Goal: Information Seeking & Learning: Find specific fact

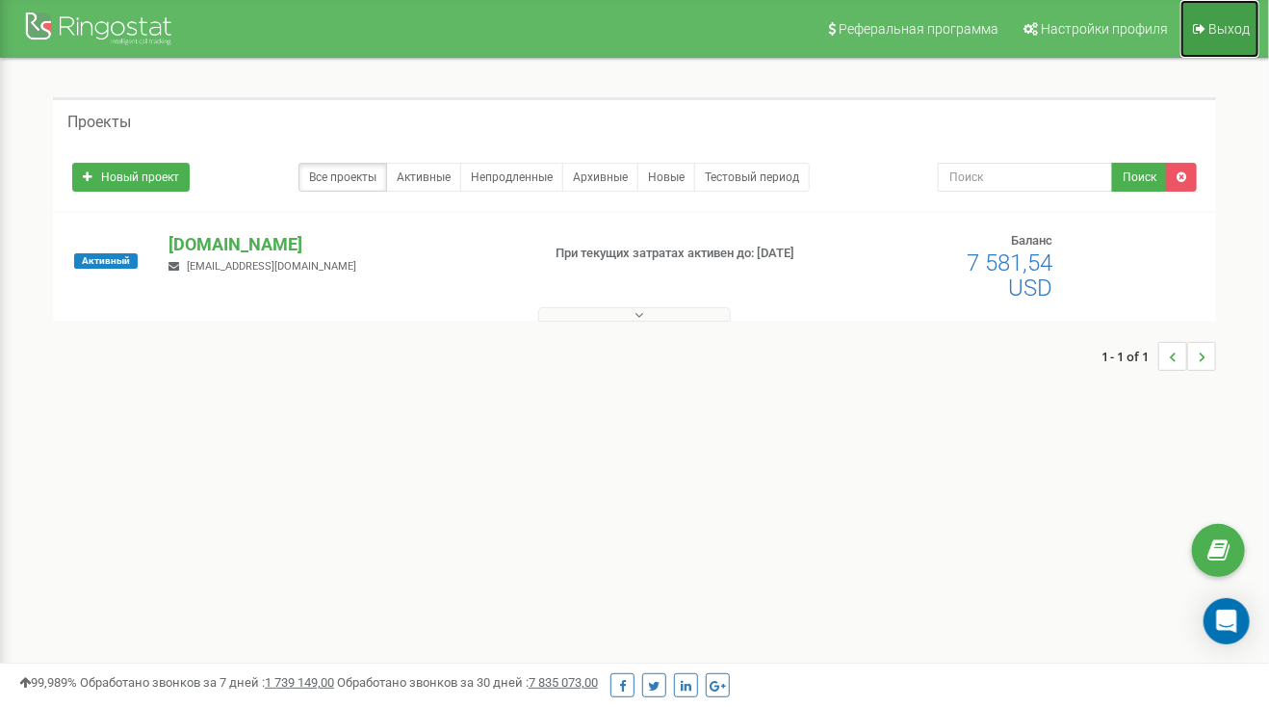
click at [1210, 28] on link "Выход" at bounding box center [1220, 29] width 79 height 58
click at [229, 240] on p "[DOMAIN_NAME]" at bounding box center [346, 244] width 355 height 25
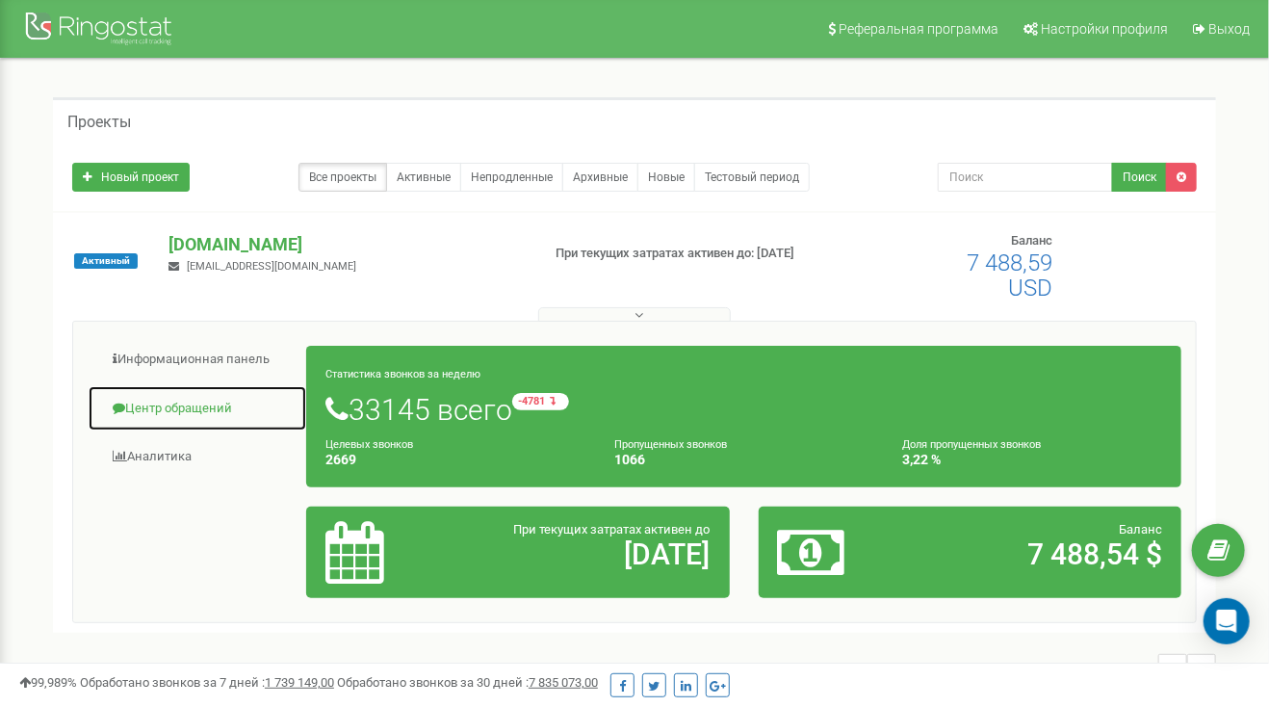
click at [228, 402] on link "Центр обращений" at bounding box center [198, 408] width 220 height 47
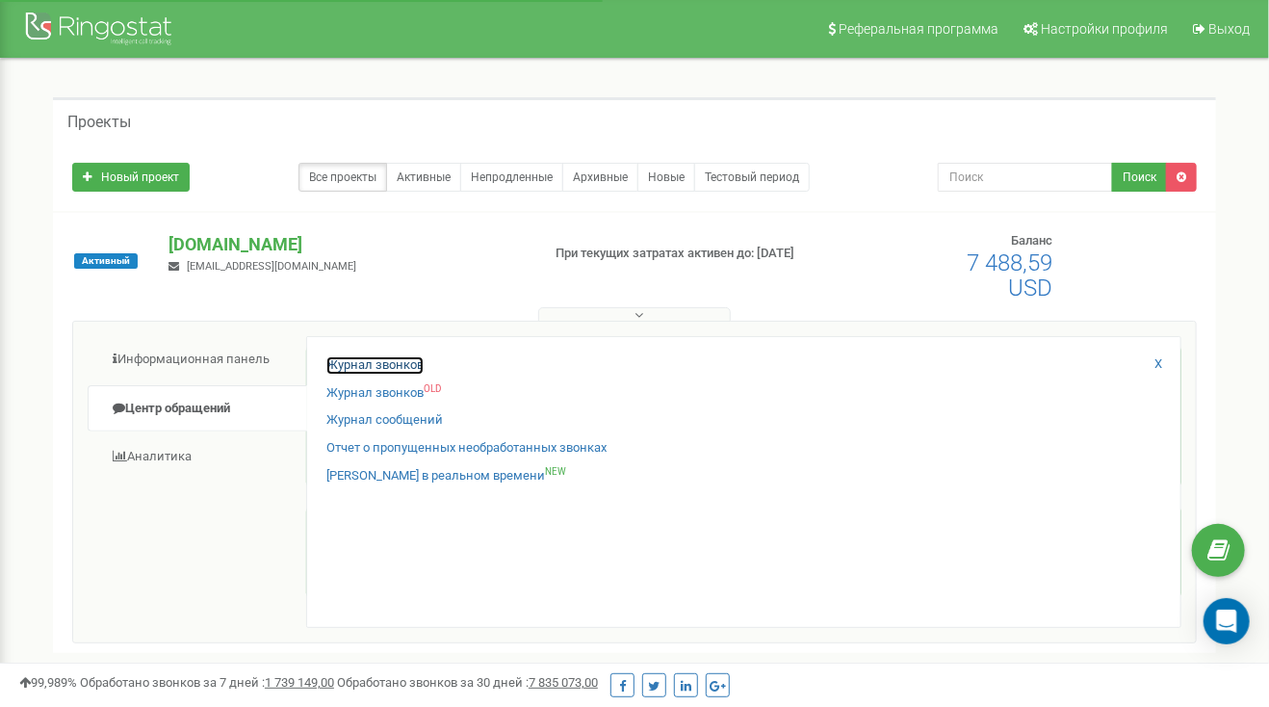
click at [404, 363] on link "Журнал звонков" at bounding box center [374, 365] width 97 height 18
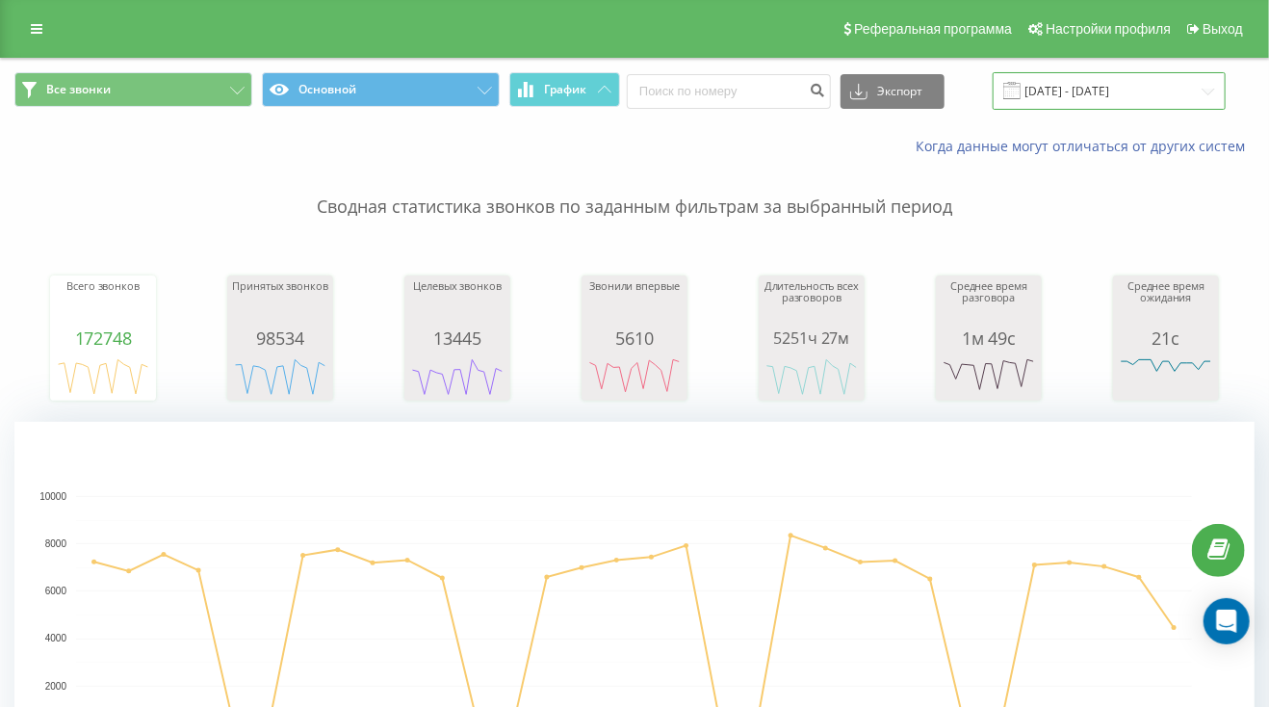
click at [1157, 94] on input "19.08.2025 - 19.09.2025" at bounding box center [1109, 91] width 233 height 38
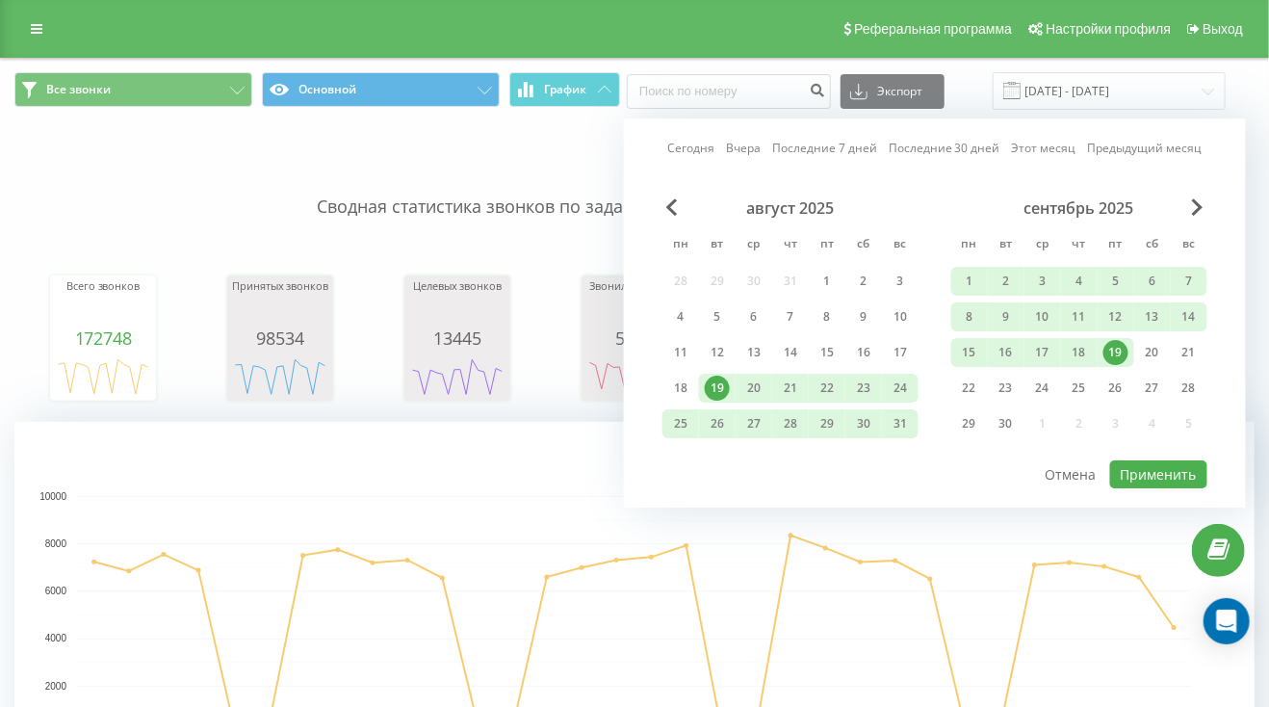
click at [715, 147] on link "Сегодня" at bounding box center [690, 149] width 47 height 18
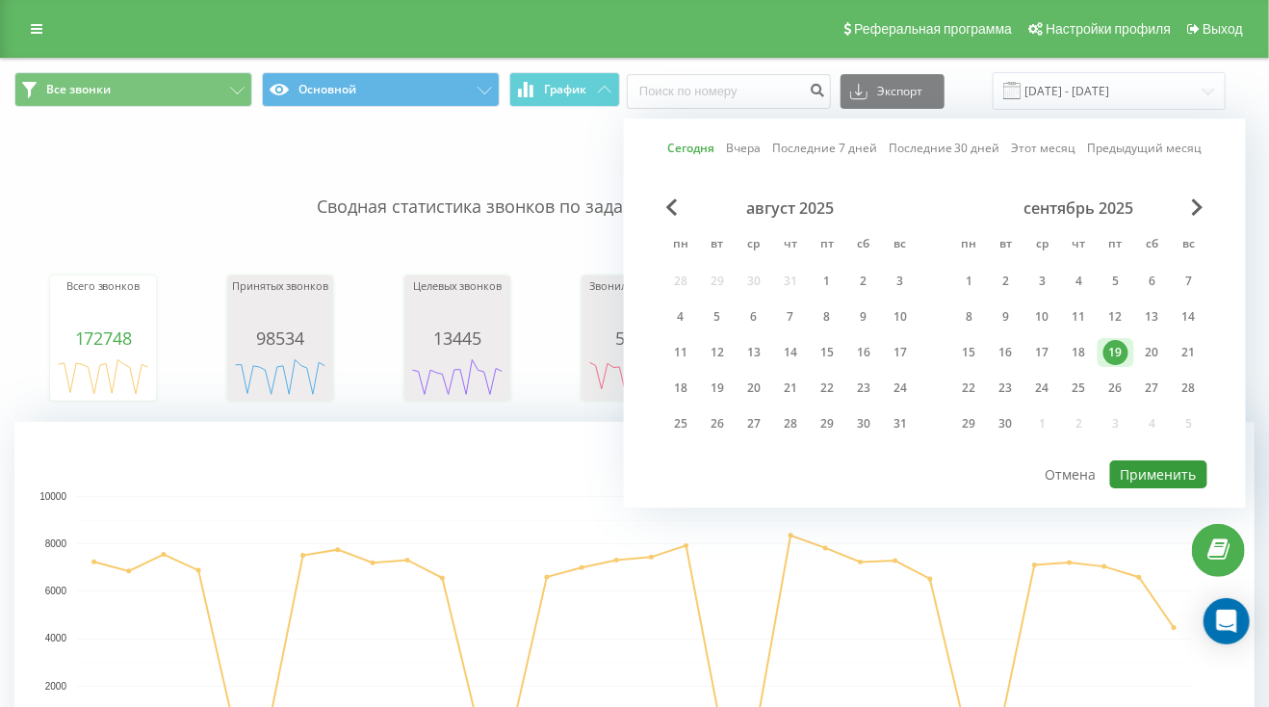
click at [1168, 474] on button "Применить" at bounding box center [1158, 474] width 97 height 28
type input "19.09.2025 - 19.09.2025"
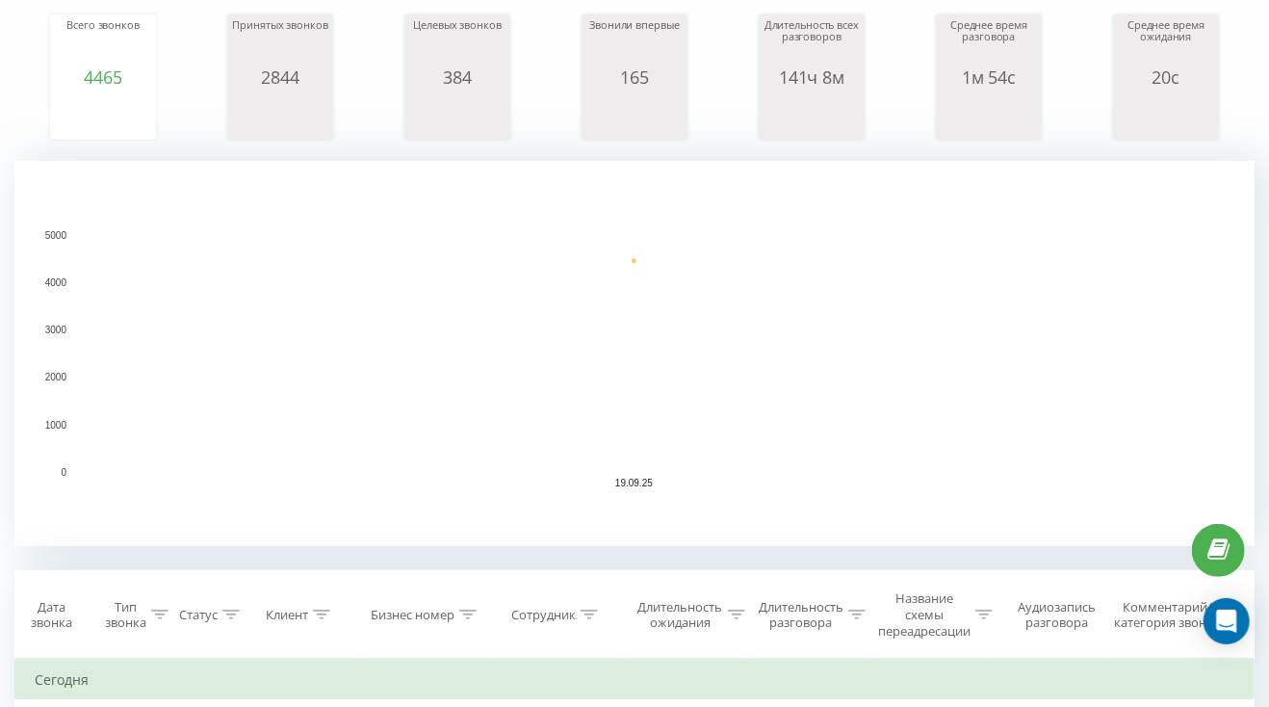
scroll to position [482, 0]
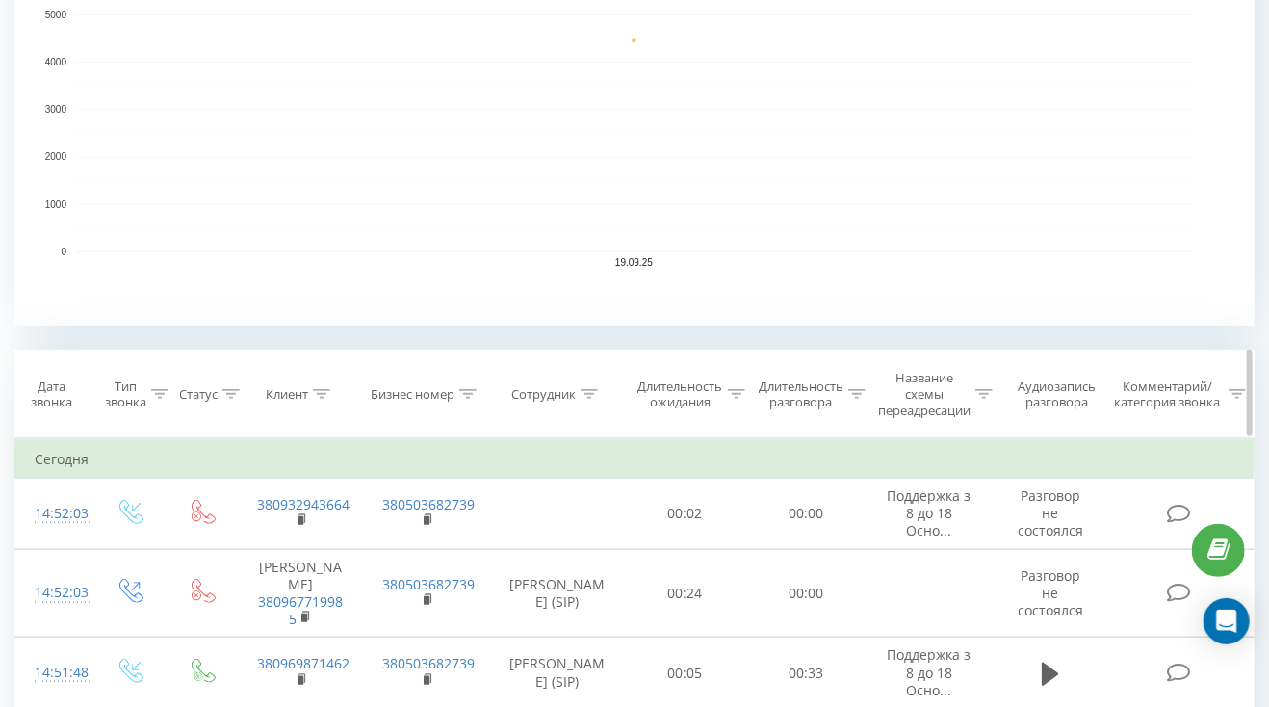
click at [588, 392] on icon at bounding box center [589, 394] width 17 height 10
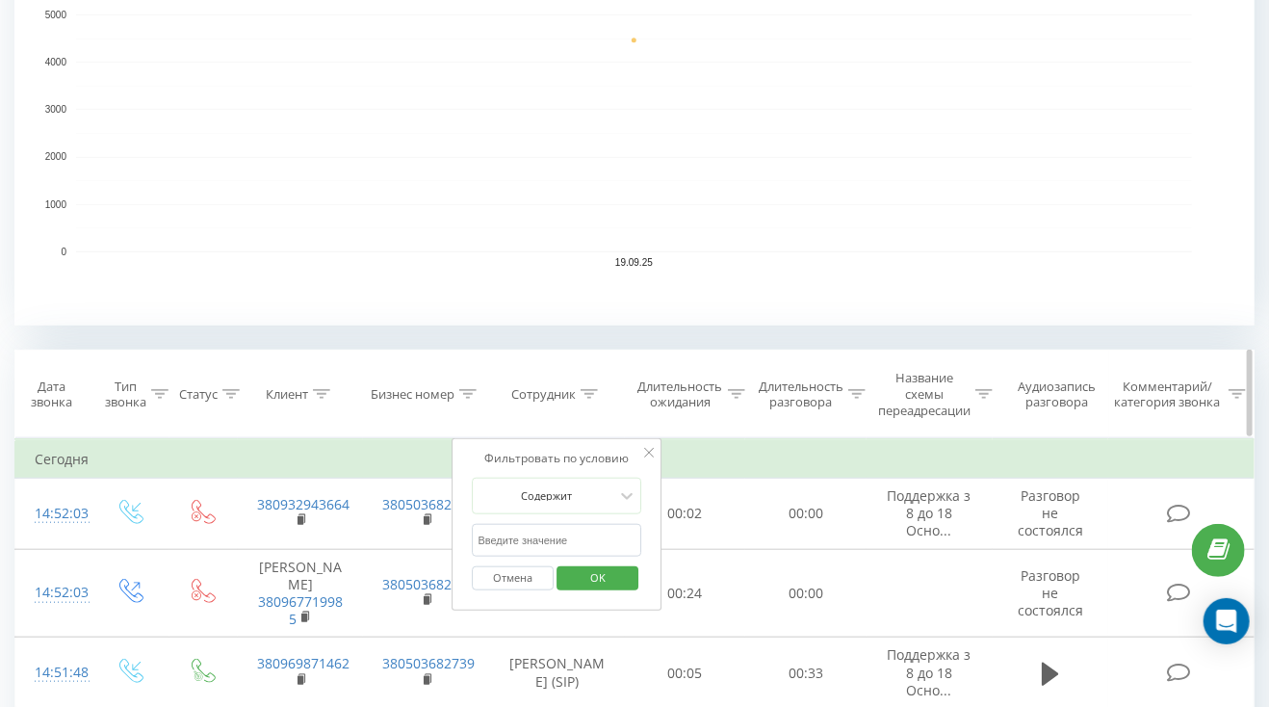
click at [315, 394] on icon at bounding box center [321, 394] width 17 height 10
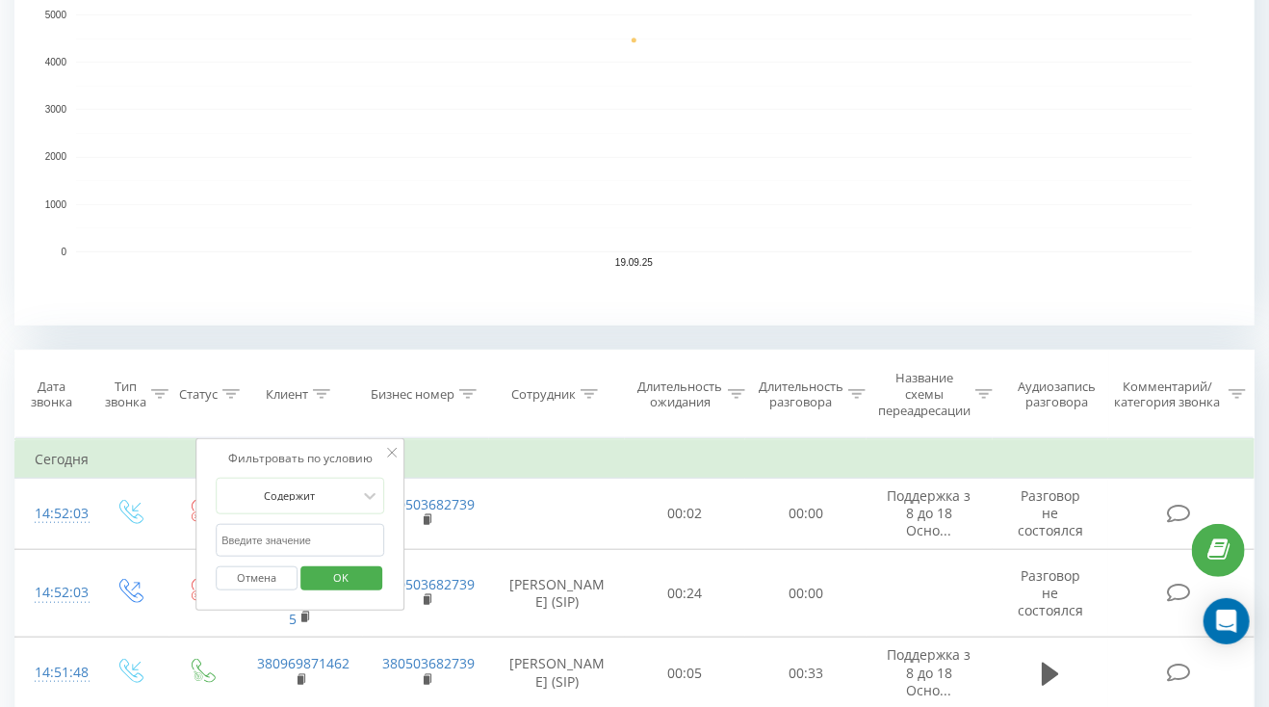
click at [303, 529] on input "text" at bounding box center [301, 541] width 170 height 34
paste input "380987151683"
click at [338, 577] on span "OK" at bounding box center [341, 577] width 54 height 30
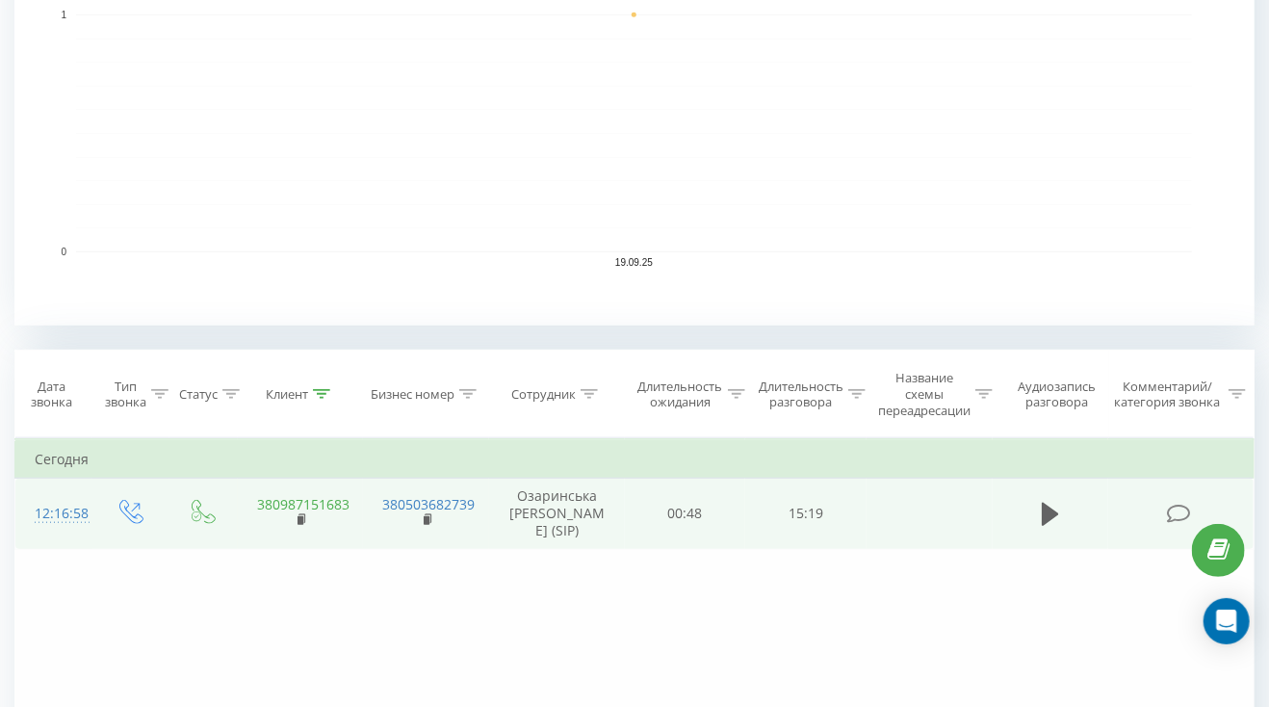
click at [300, 513] on link "380987151683" at bounding box center [303, 504] width 92 height 18
click at [73, 517] on div "12:16:58" at bounding box center [54, 514] width 39 height 38
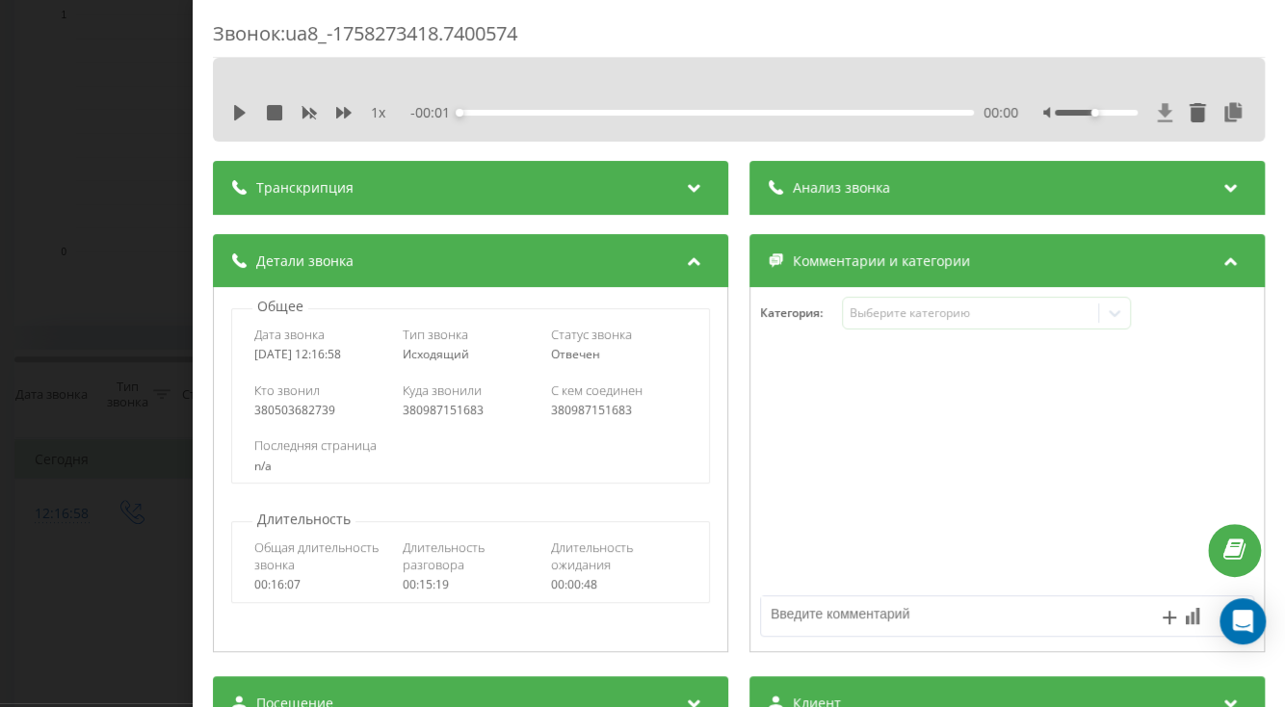
click at [1157, 117] on icon at bounding box center [1165, 112] width 16 height 19
click at [1158, 107] on icon at bounding box center [1165, 112] width 14 height 18
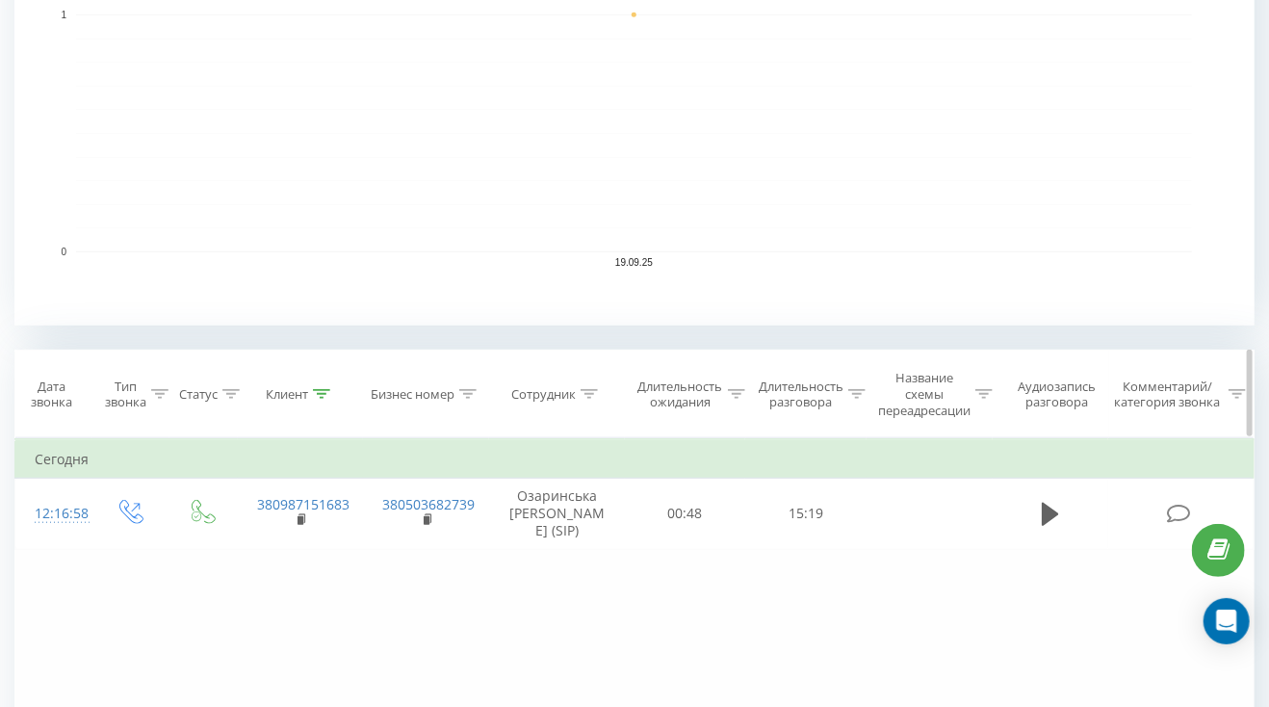
click at [313, 391] on icon at bounding box center [321, 394] width 17 height 10
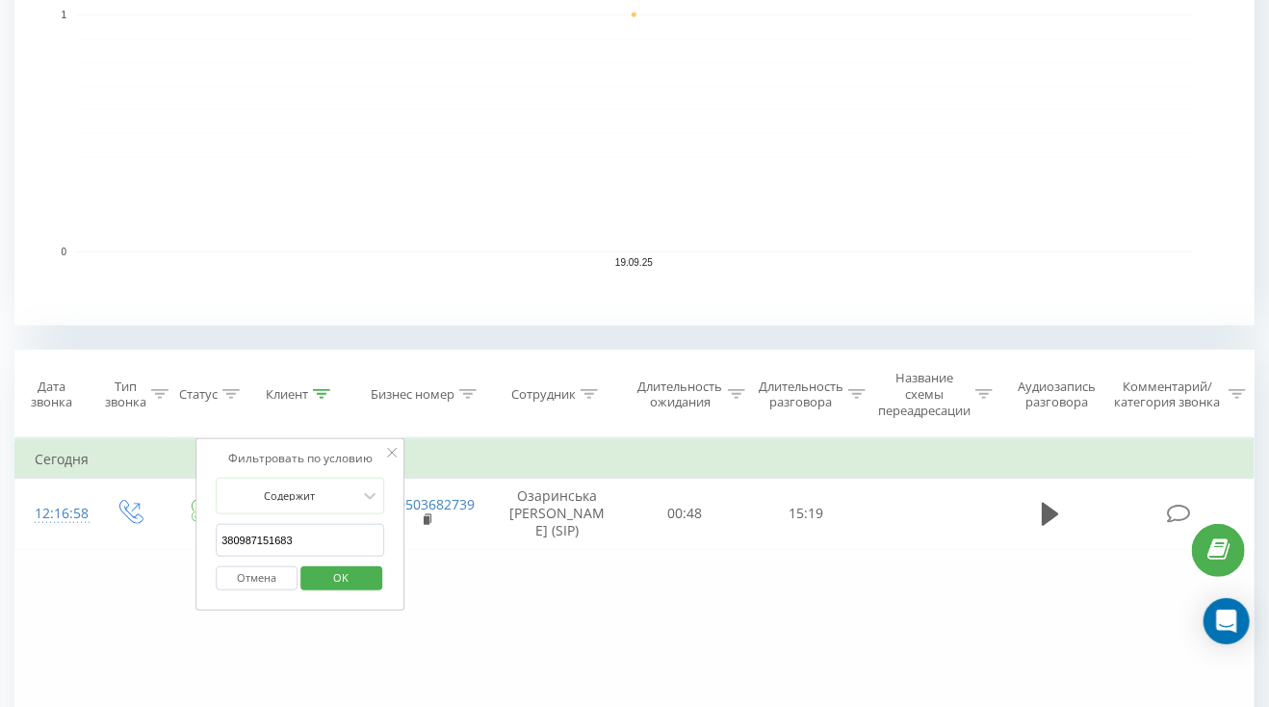
click at [305, 538] on input "380987151683" at bounding box center [301, 541] width 170 height 34
click at [307, 536] on input "380987151683" at bounding box center [301, 541] width 170 height 34
paste input "4400848"
type input "380984400848"
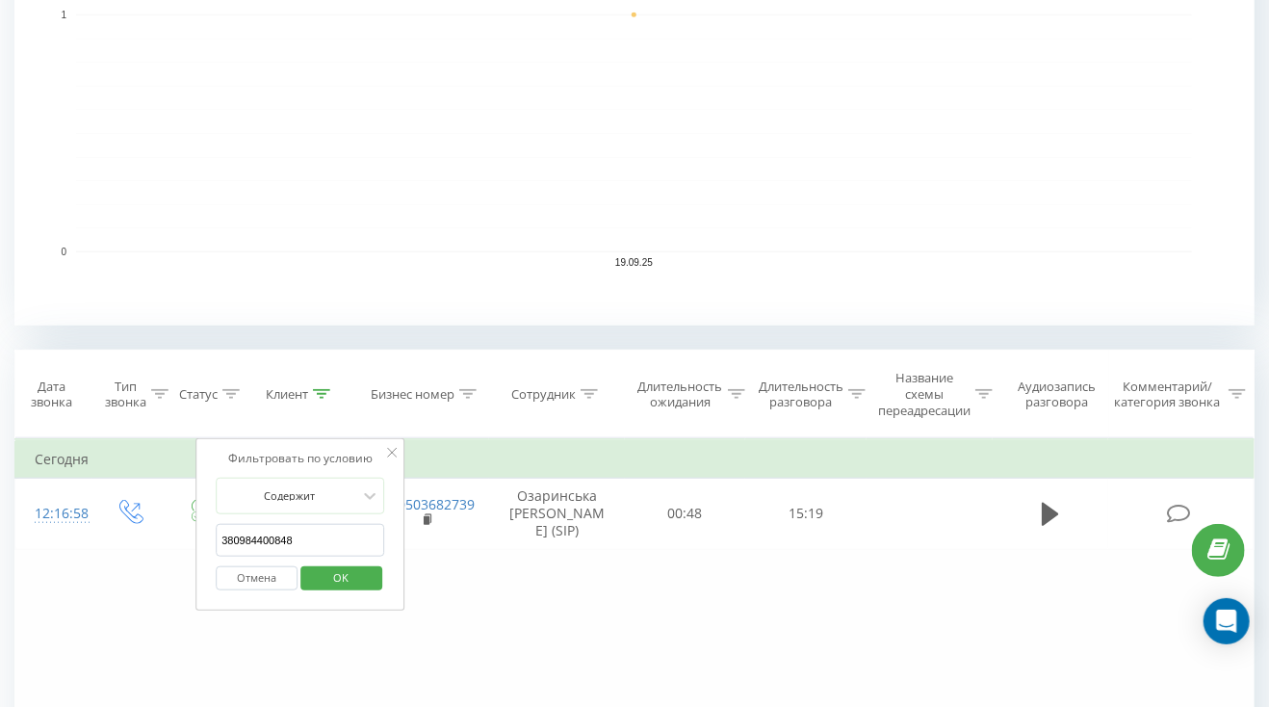
click at [340, 585] on span "OK" at bounding box center [341, 577] width 54 height 30
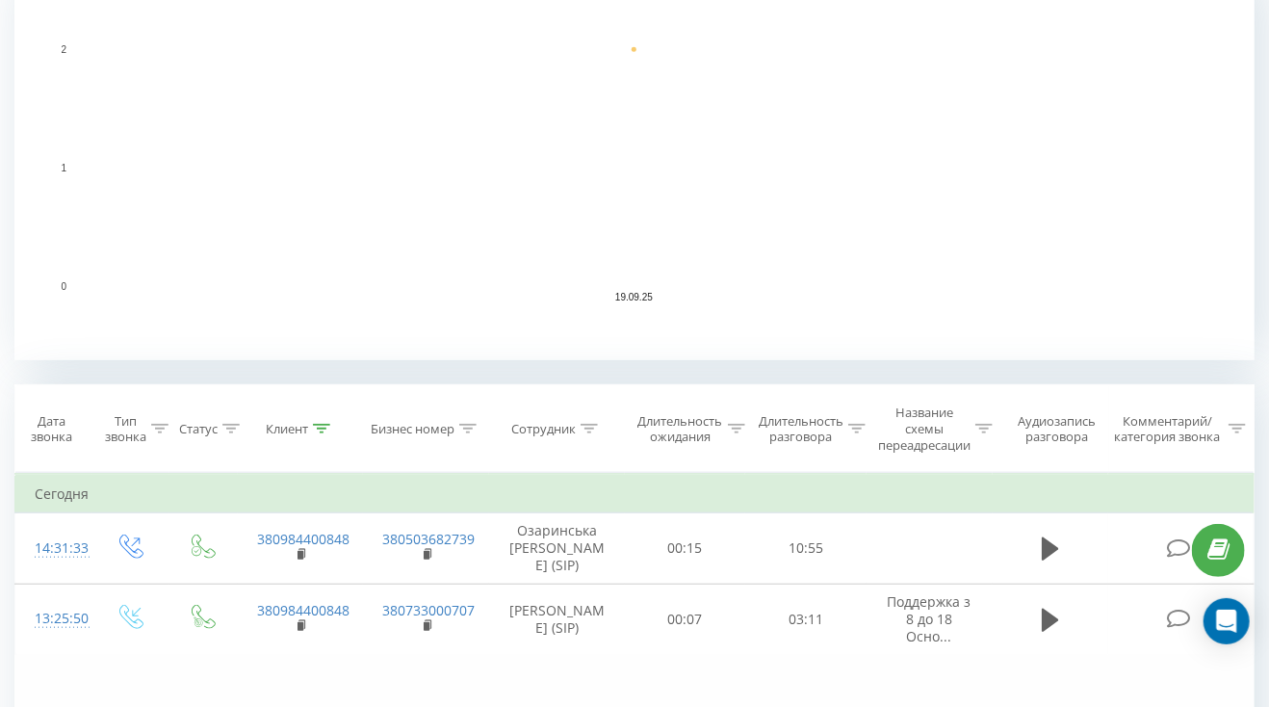
scroll to position [543, 0]
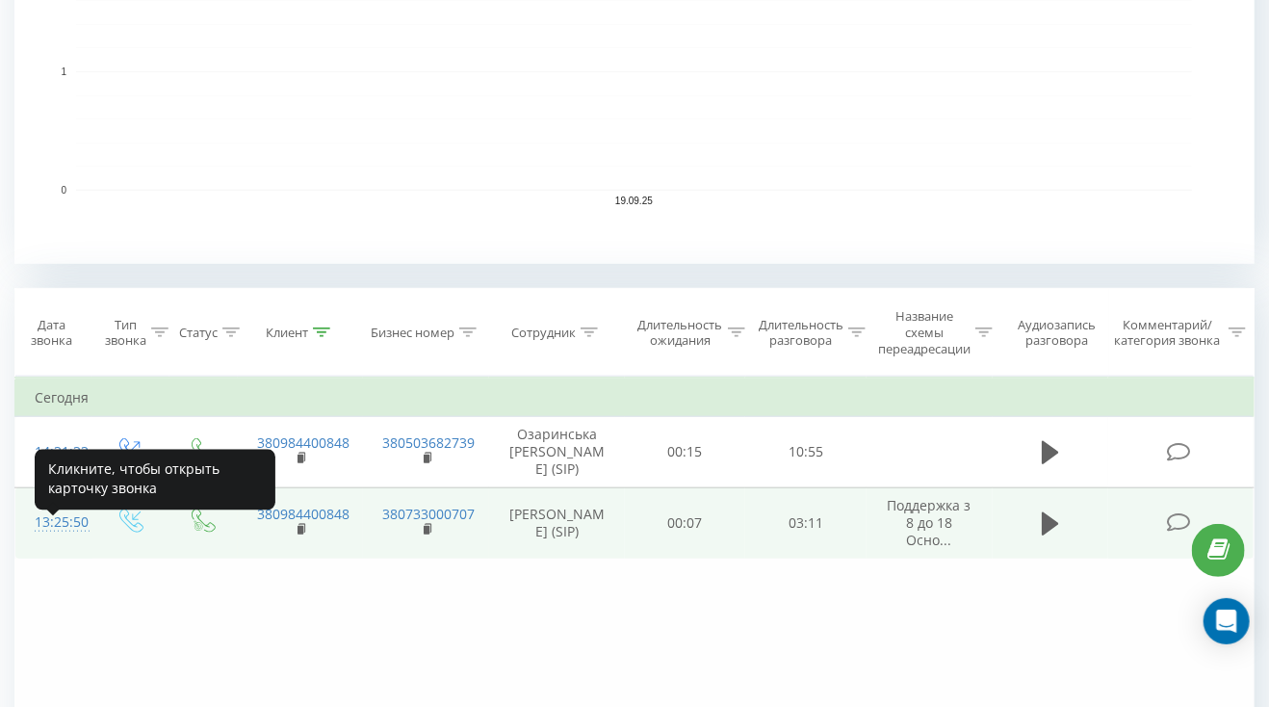
click at [60, 541] on div "13:25:50" at bounding box center [54, 523] width 39 height 38
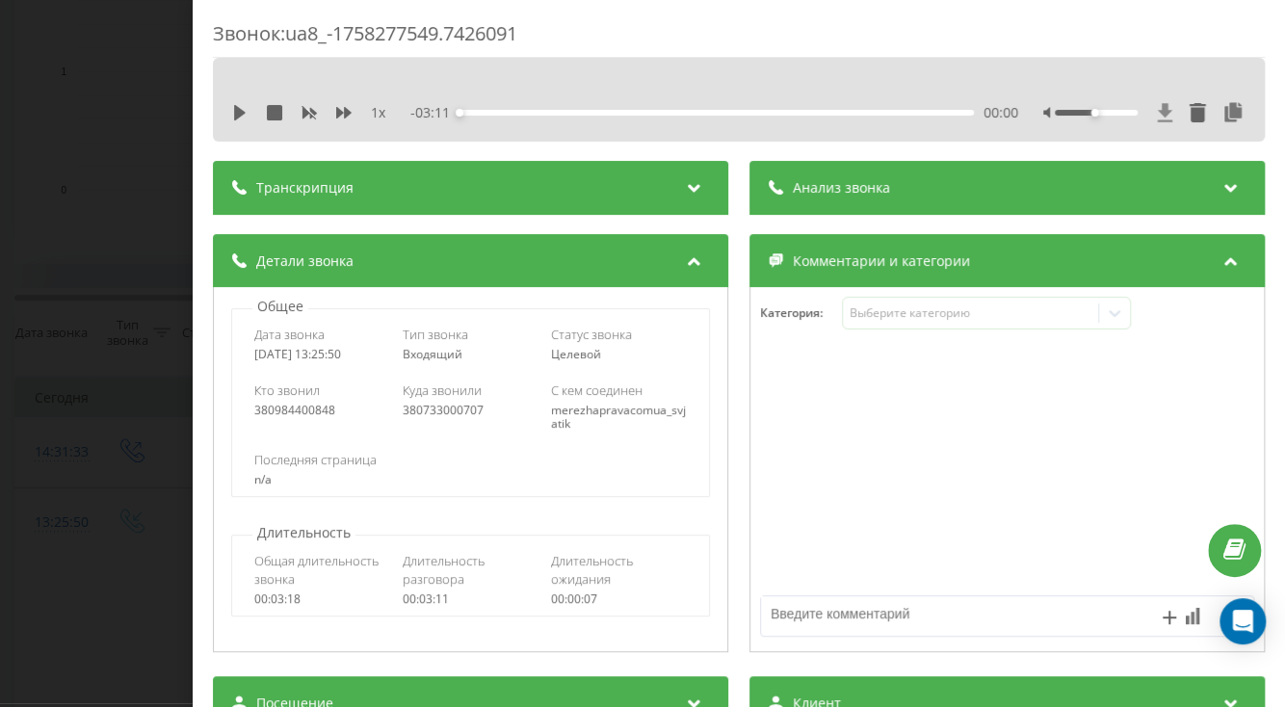
click at [1158, 112] on icon at bounding box center [1165, 112] width 14 height 18
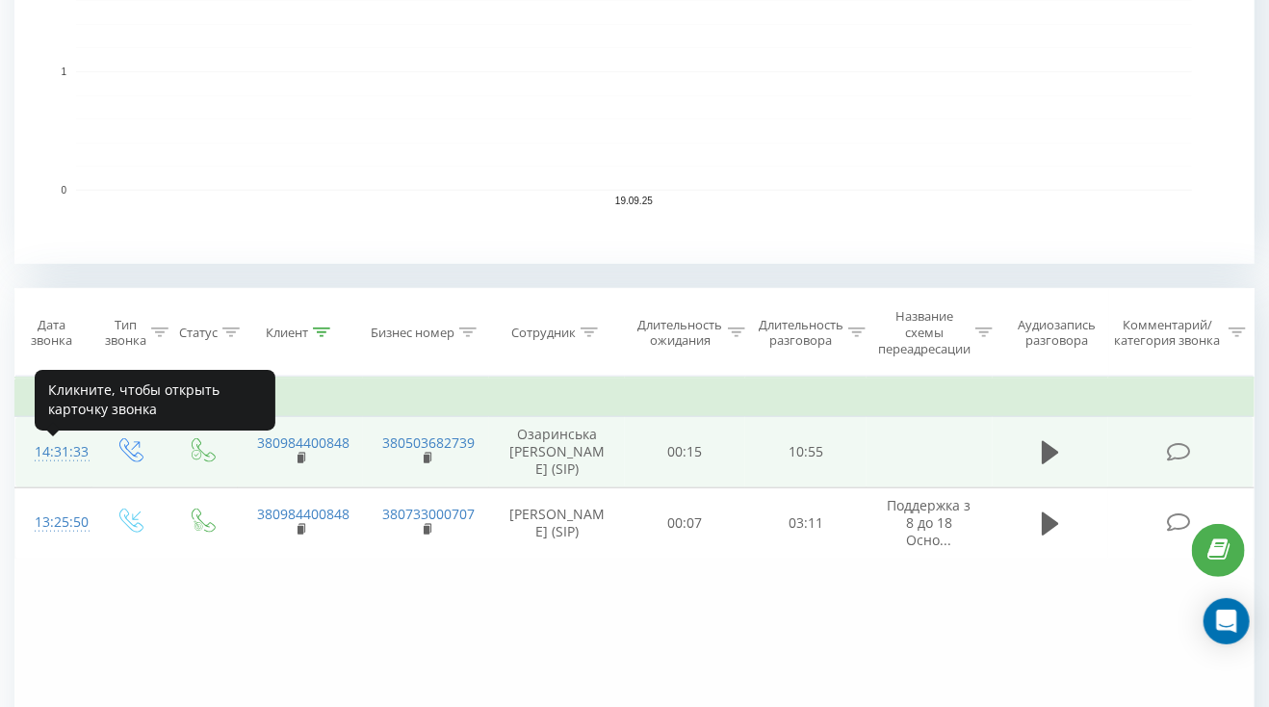
click at [62, 463] on div "14:31:33" at bounding box center [54, 452] width 39 height 38
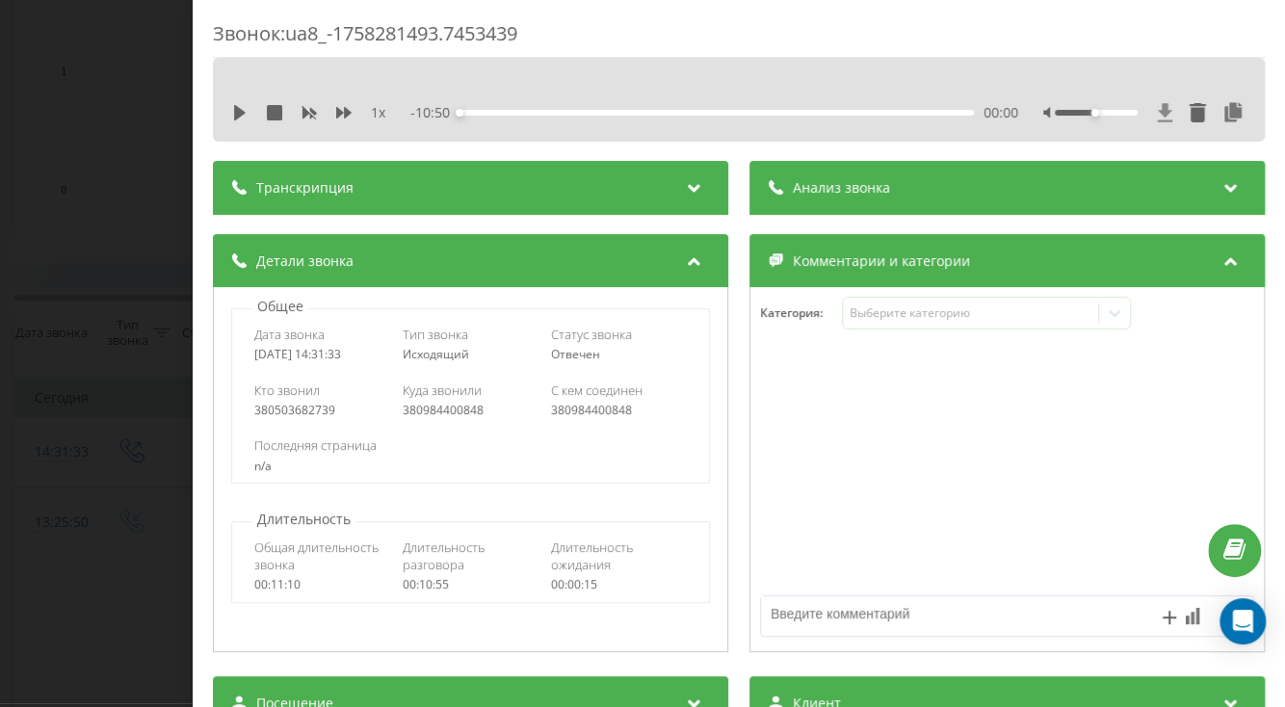
click at [1157, 114] on icon at bounding box center [1165, 112] width 16 height 19
drag, startPoint x: 238, startPoint y: 219, endPoint x: 264, endPoint y: 220, distance: 26.0
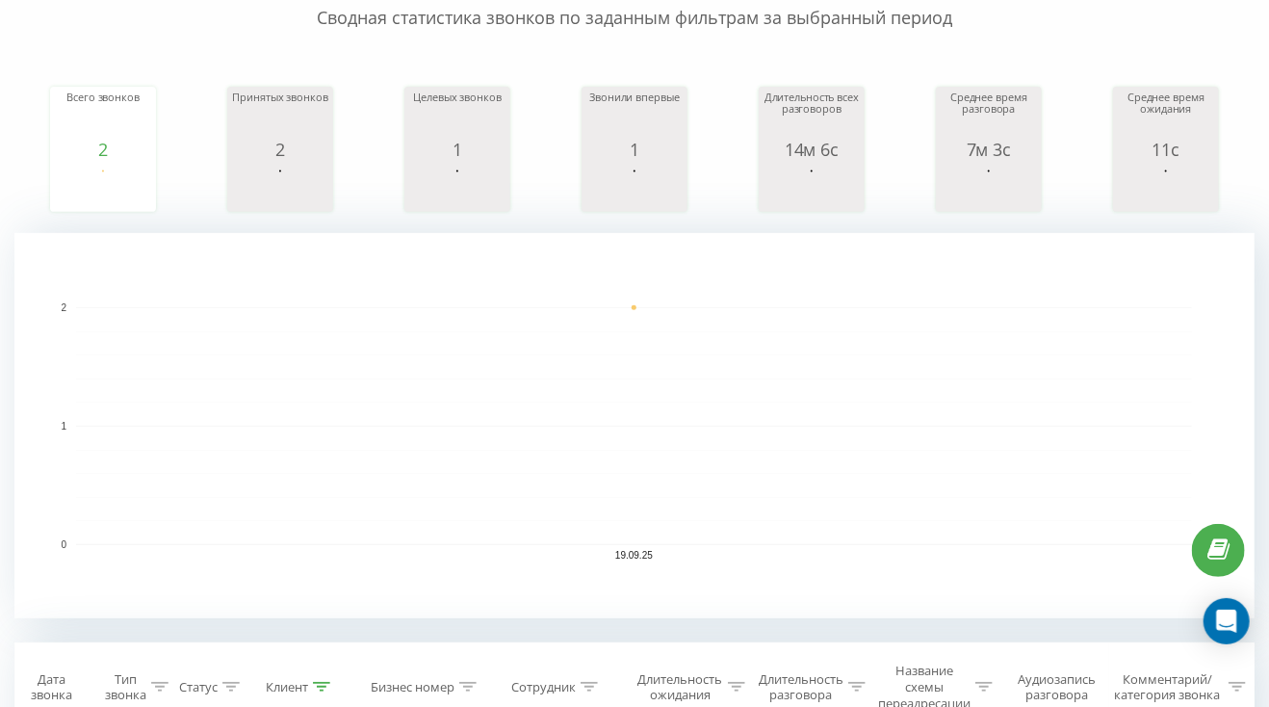
scroll to position [351, 0]
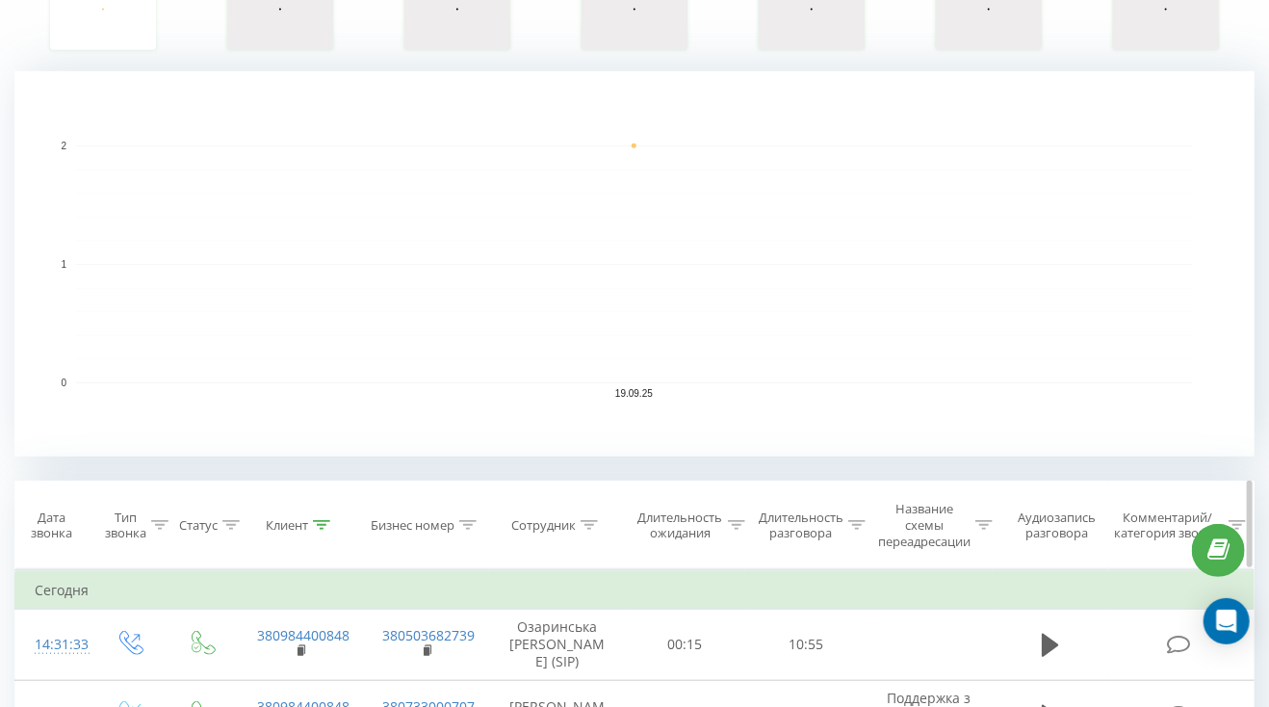
click at [324, 525] on icon at bounding box center [321, 525] width 17 height 10
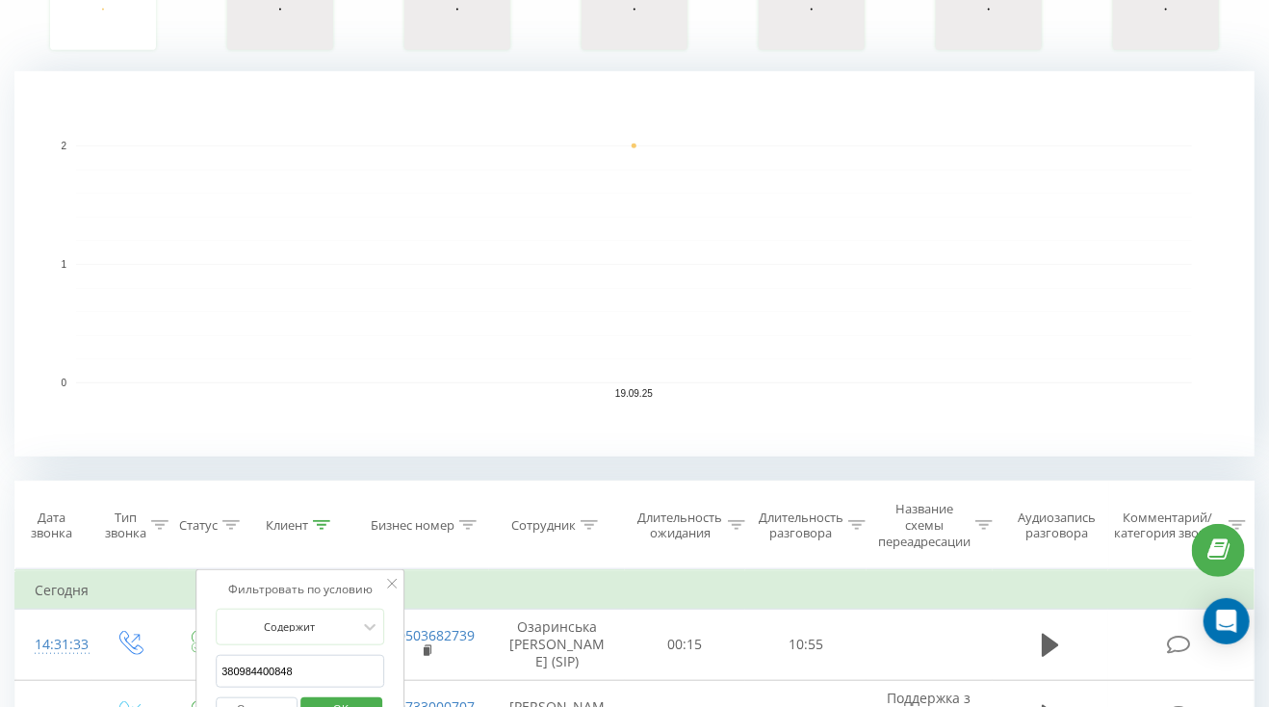
click at [312, 657] on input "380984400848" at bounding box center [301, 672] width 170 height 34
click at [336, 696] on span "OK" at bounding box center [341, 708] width 54 height 30
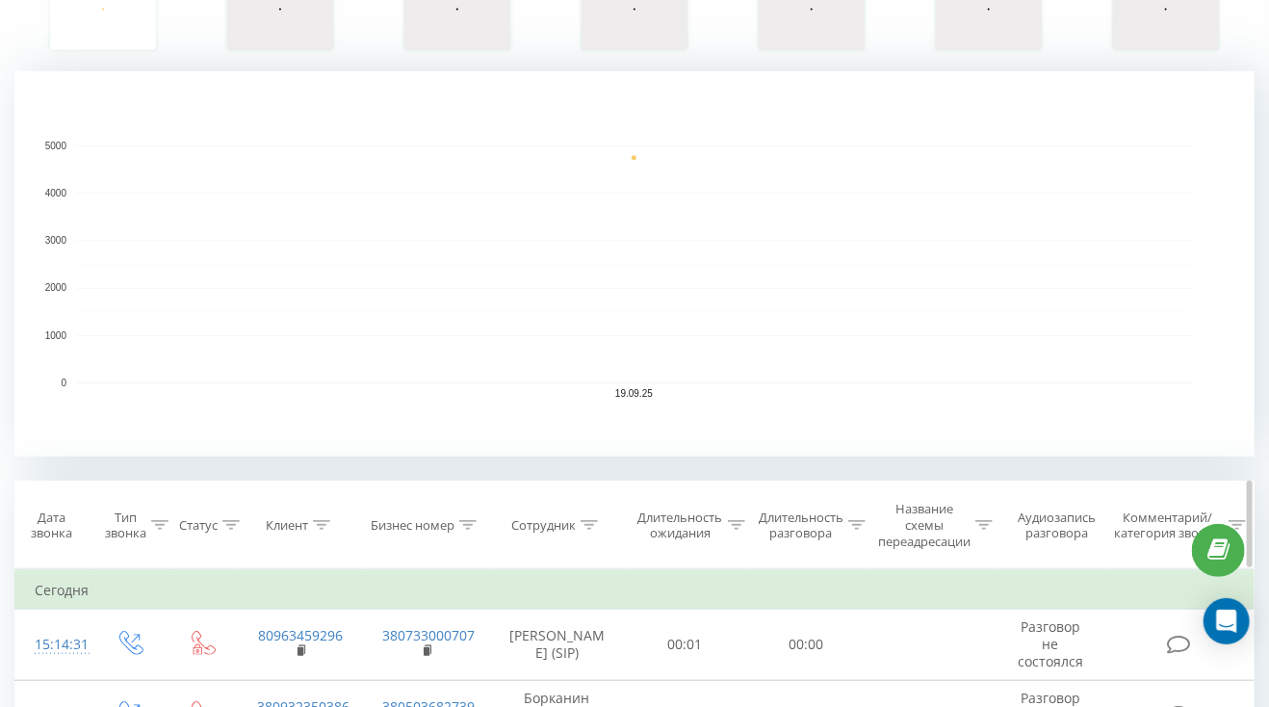
click at [586, 525] on icon at bounding box center [589, 525] width 17 height 10
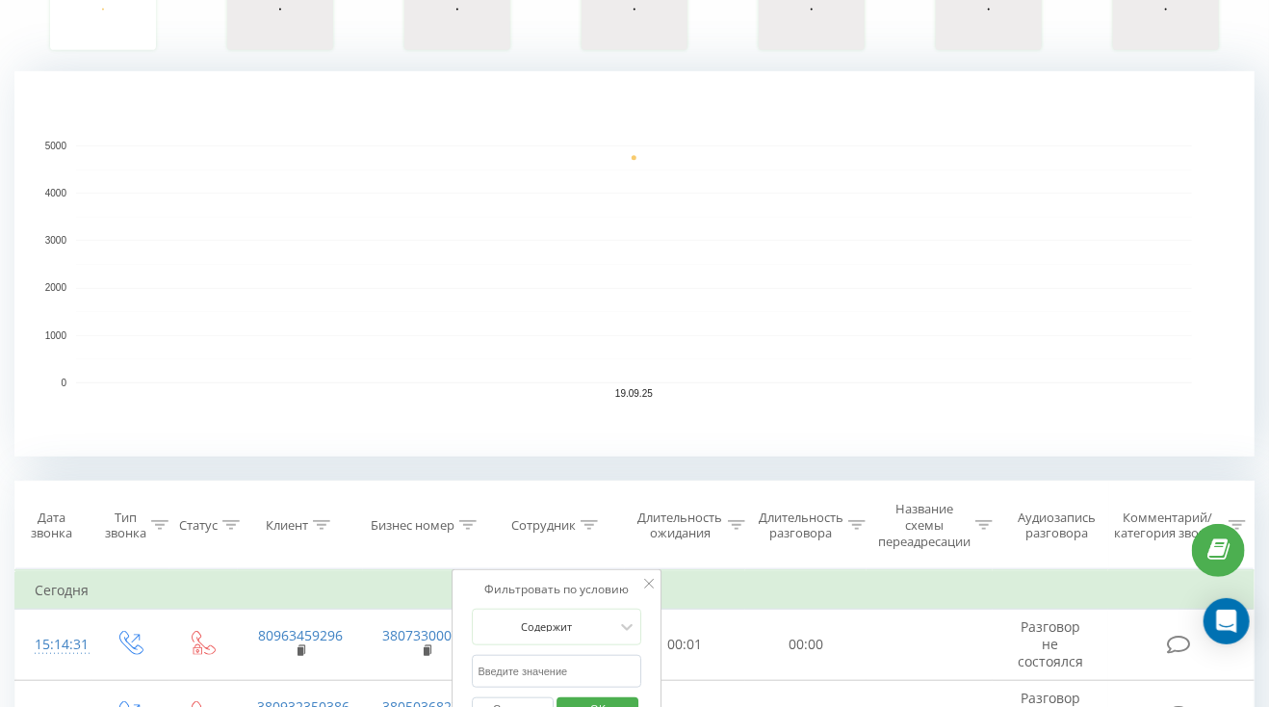
click at [557, 666] on input "text" at bounding box center [558, 672] width 170 height 34
type input "подрушняк"
click at [602, 697] on span "OK" at bounding box center [598, 708] width 54 height 30
